Goal: Task Accomplishment & Management: Manage account settings

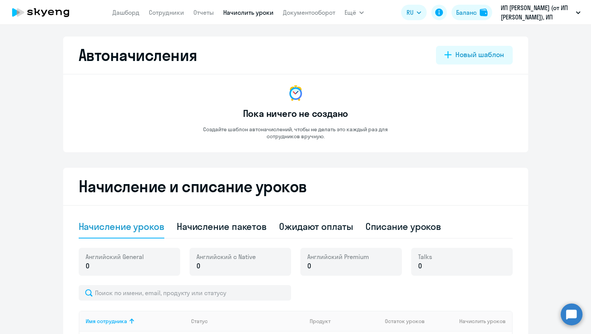
select select "10"
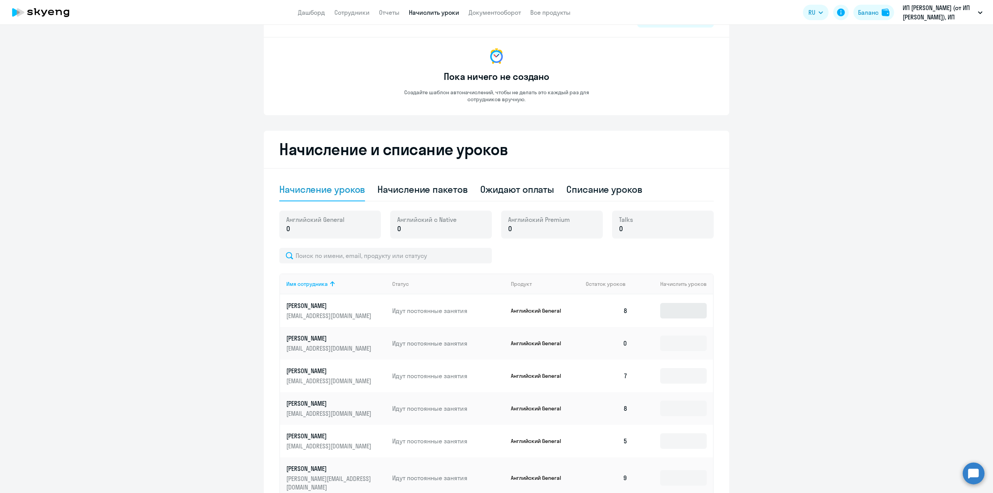
scroll to position [35, 0]
click at [591, 192] on div "Списание уроков" at bounding box center [604, 191] width 76 height 12
select select "10"
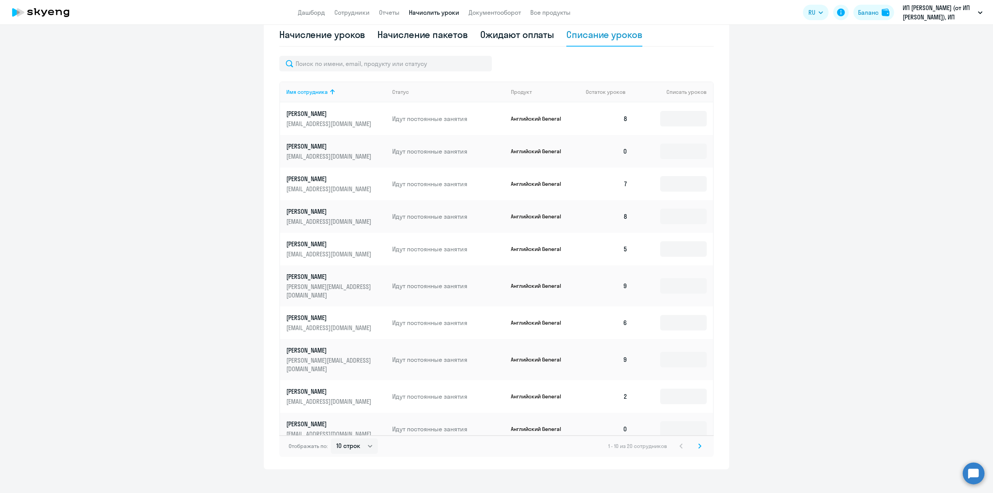
scroll to position [192, 0]
click at [591, 333] on svg-icon at bounding box center [699, 445] width 9 height 9
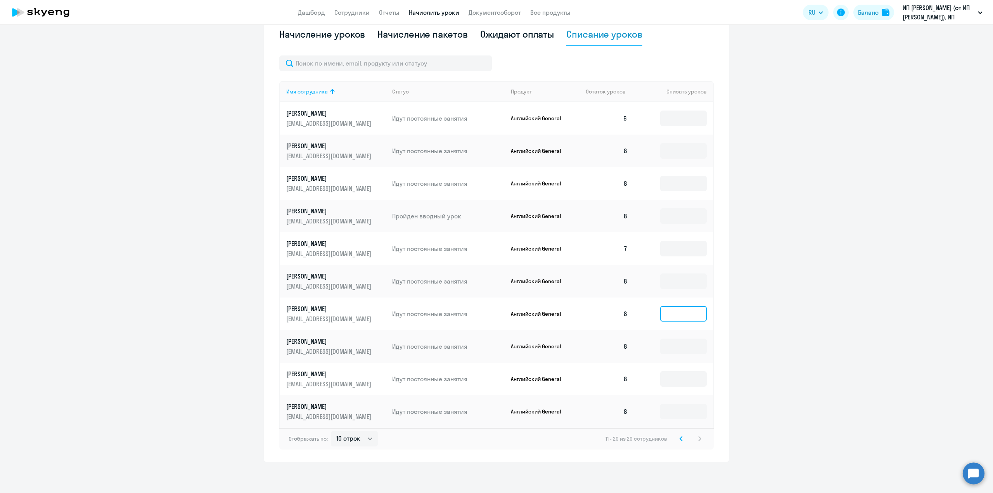
click at [591, 314] on input at bounding box center [683, 314] width 47 height 16
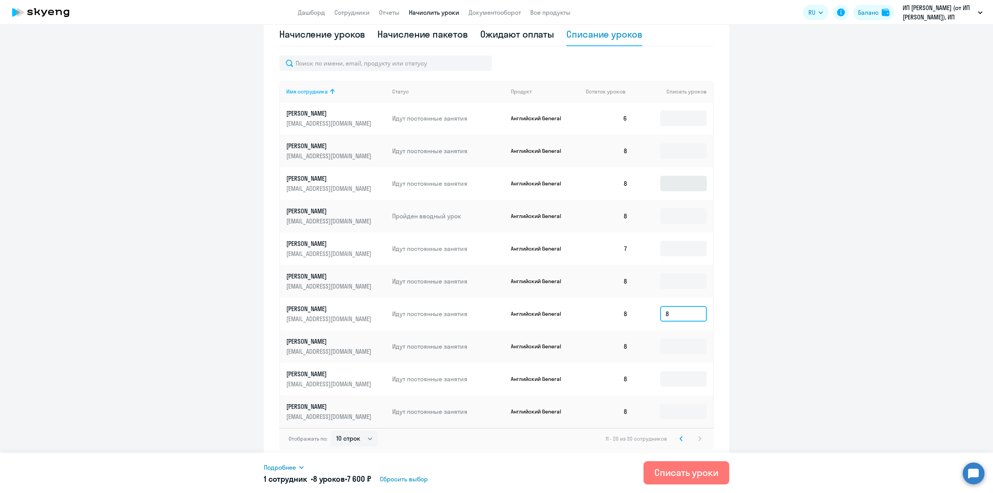
type input "8"
click at [591, 185] on input at bounding box center [683, 184] width 47 height 16
type input "4"
drag, startPoint x: 676, startPoint y: 312, endPoint x: 640, endPoint y: 312, distance: 36.1
click at [591, 313] on td "8" at bounding box center [673, 313] width 79 height 33
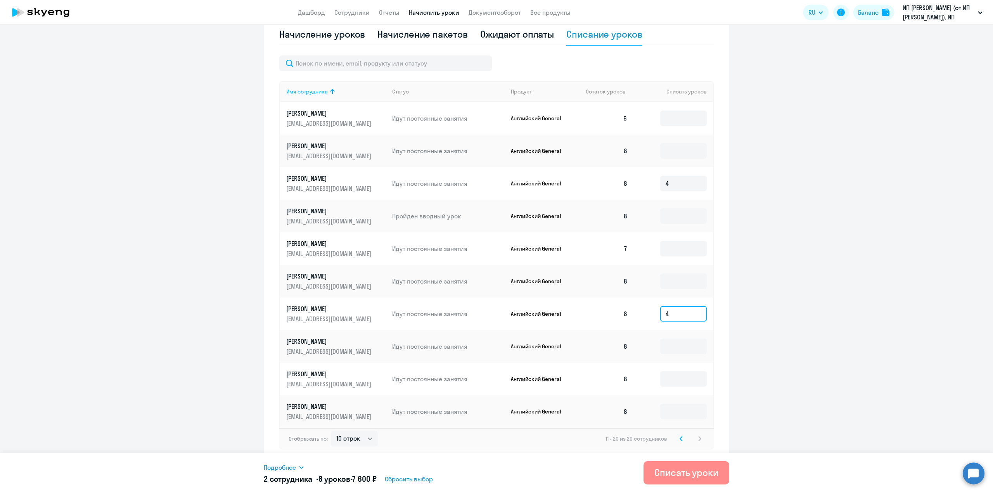
type input "4"
click at [591, 333] on div "Списать уроки" at bounding box center [686, 472] width 64 height 12
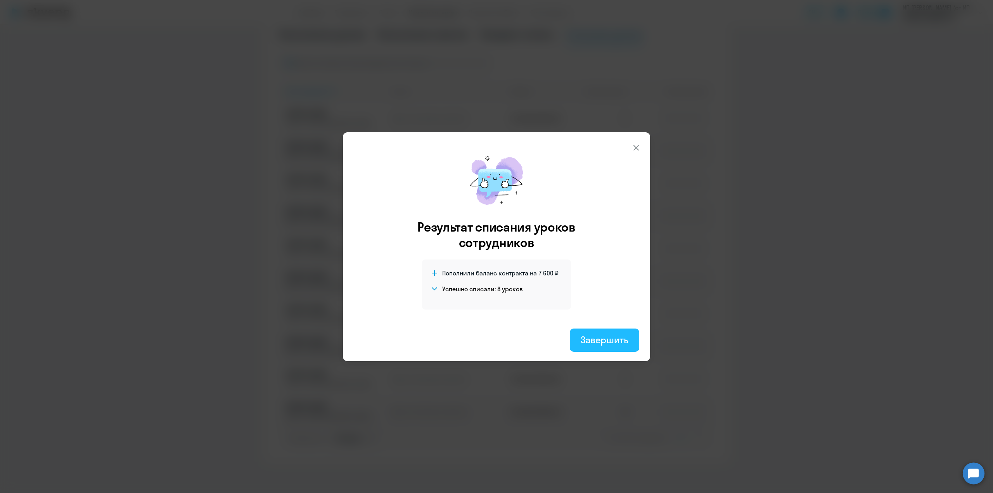
click at [591, 333] on div "Завершить" at bounding box center [605, 340] width 48 height 12
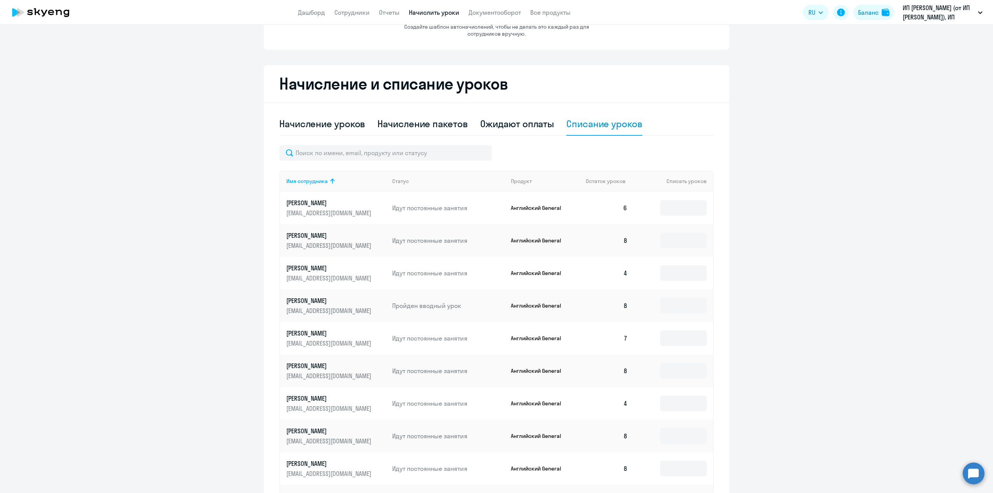
scroll to position [0, 0]
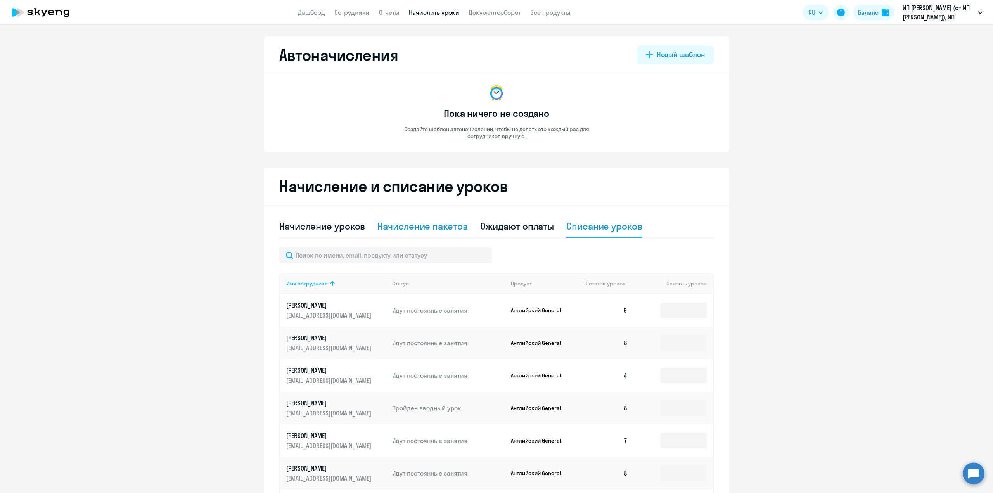
click at [406, 228] on div "Начисление пакетов" at bounding box center [422, 226] width 90 height 12
select select "10"
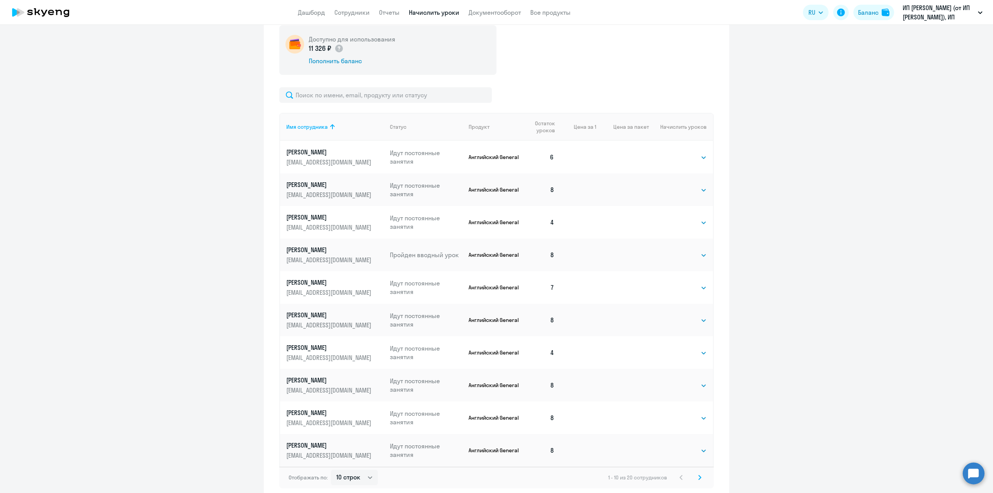
scroll to position [261, 0]
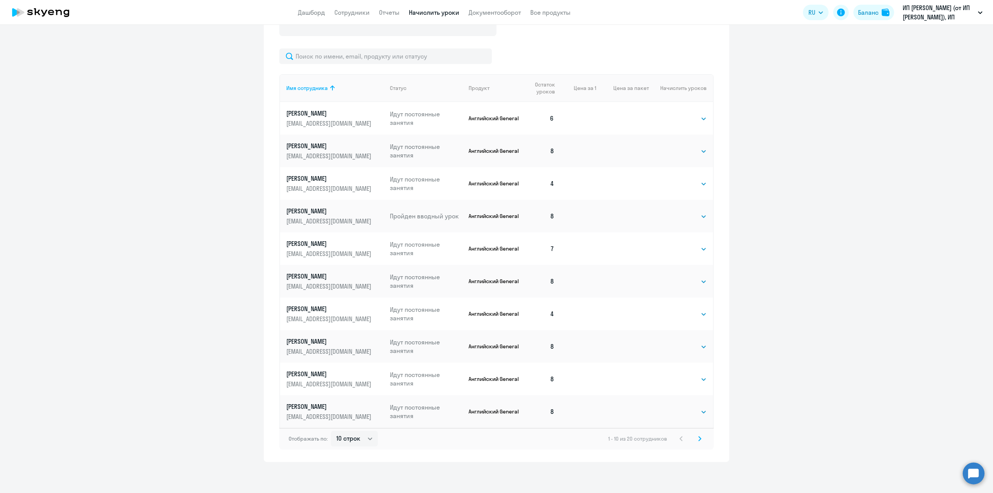
click at [591, 333] on svg-icon at bounding box center [699, 438] width 9 height 9
click at [591, 333] on icon at bounding box center [681, 438] width 2 height 4
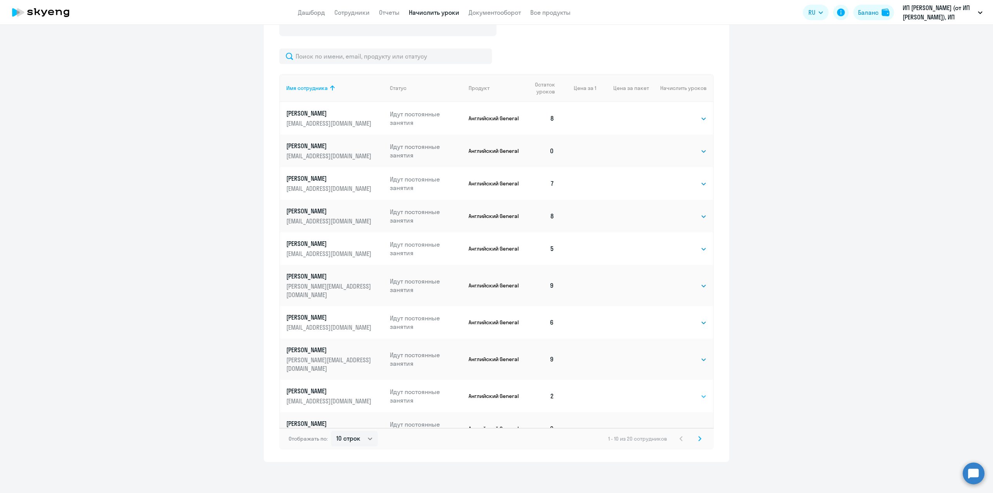
click at [591, 333] on select "Выбрать 4 8 16 32 64 96 128" at bounding box center [691, 396] width 32 height 9
select select "4"
click at [591, 333] on select "Выбрать 4 8 16 32 64 96 128" at bounding box center [691, 396] width 32 height 9
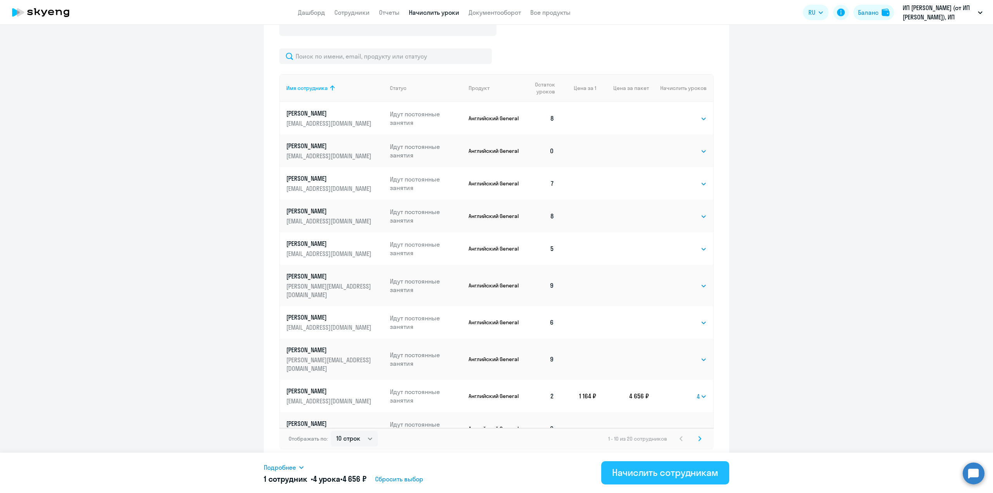
click at [591, 333] on div "Начислить сотрудникам" at bounding box center [665, 472] width 106 height 12
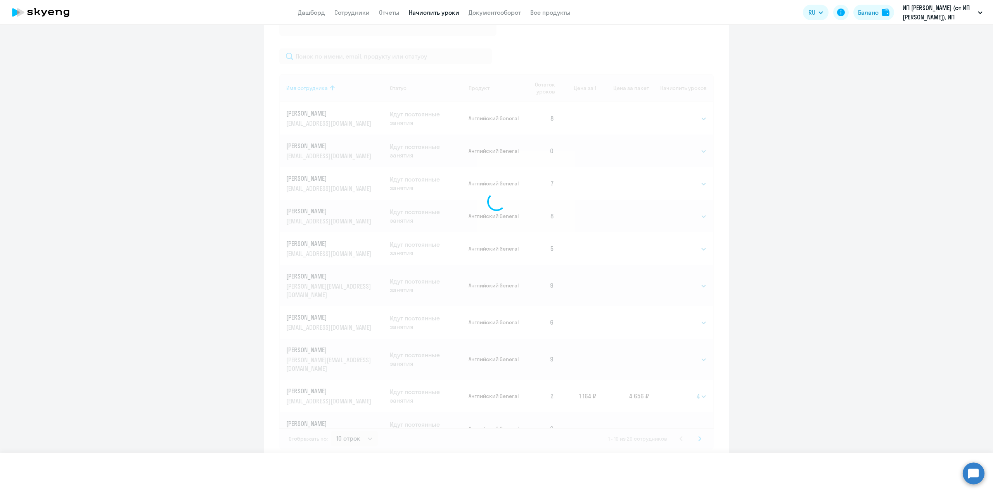
select select
